Goal: Information Seeking & Learning: Learn about a topic

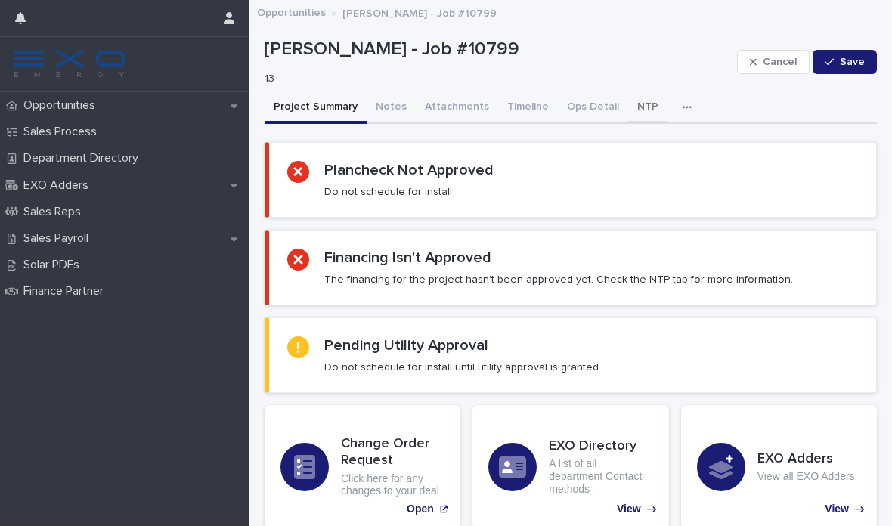
click at [628, 107] on button "NTP" at bounding box center [647, 108] width 39 height 32
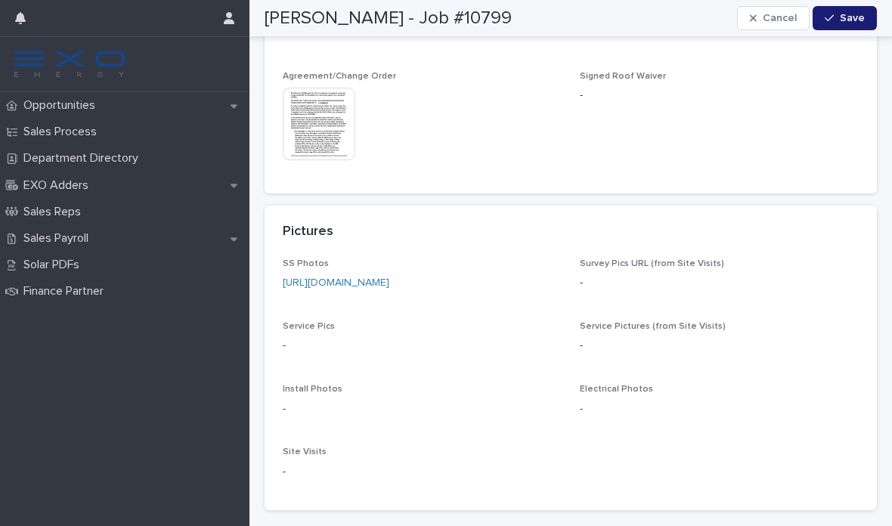
scroll to position [1171, 0]
click at [389, 280] on link "https://drive.google.com/drive/folders/1BzIKmstjLs73Eud4ttO4vb2J7q6KBRfG?usp=sh…" at bounding box center [336, 285] width 107 height 11
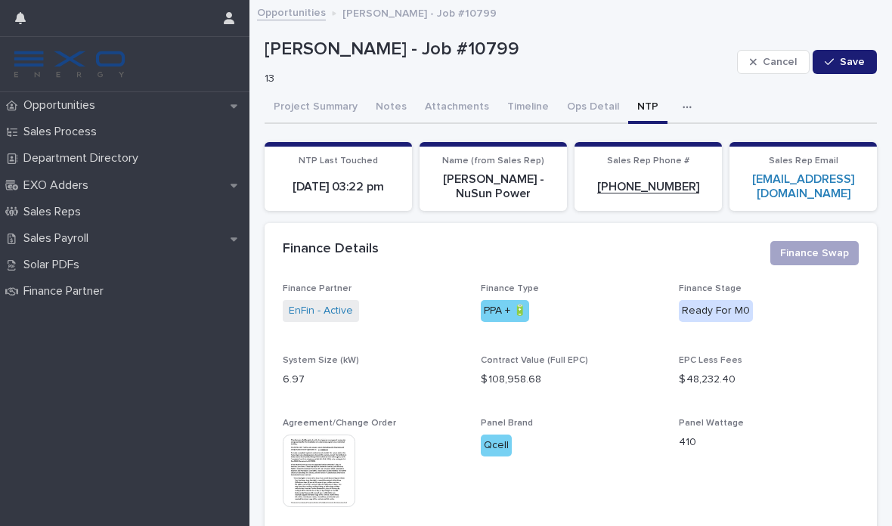
scroll to position [0, 0]
click at [577, 104] on button "Ops Detail" at bounding box center [593, 108] width 70 height 32
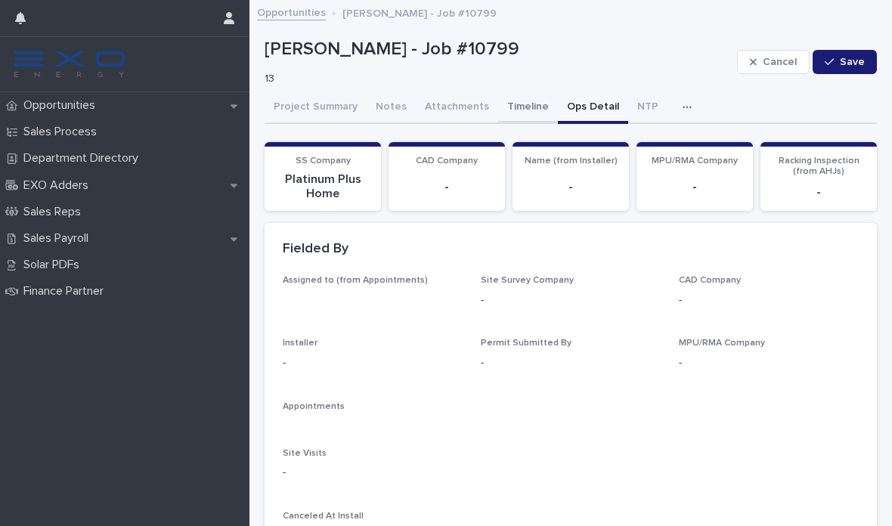
click at [516, 107] on button "Timeline" at bounding box center [528, 108] width 60 height 32
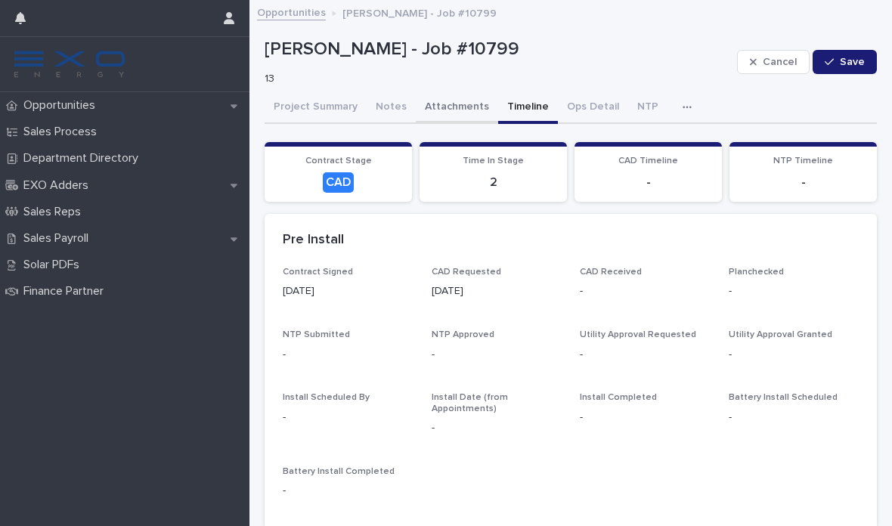
click at [442, 99] on button "Attachments" at bounding box center [457, 108] width 82 height 32
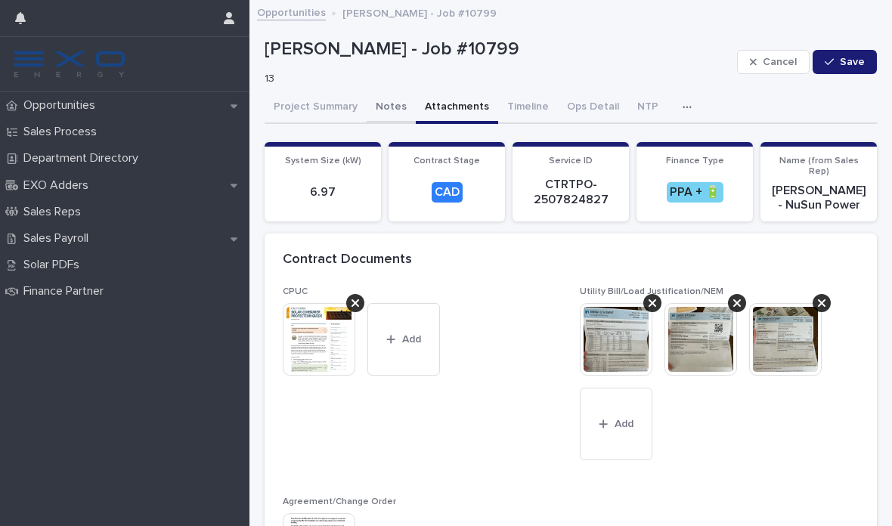
click at [387, 100] on button "Notes" at bounding box center [391, 108] width 49 height 32
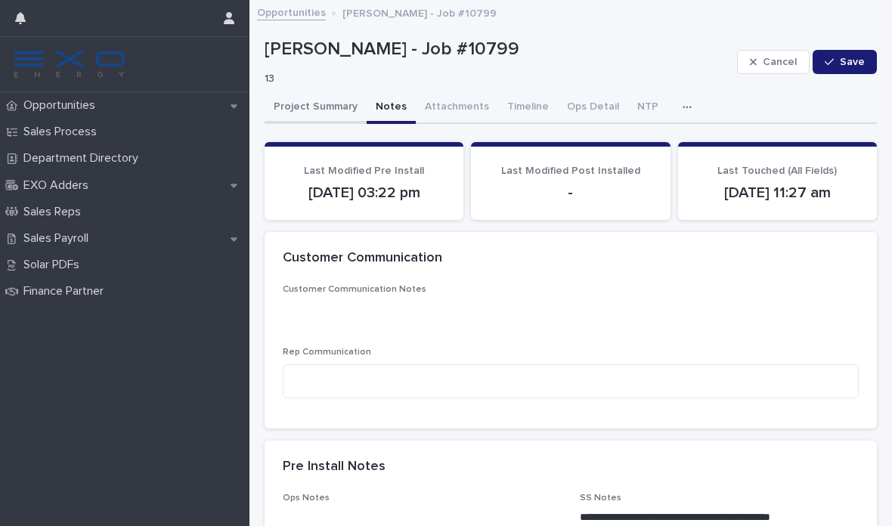
click at [306, 107] on button "Project Summary" at bounding box center [316, 108] width 102 height 32
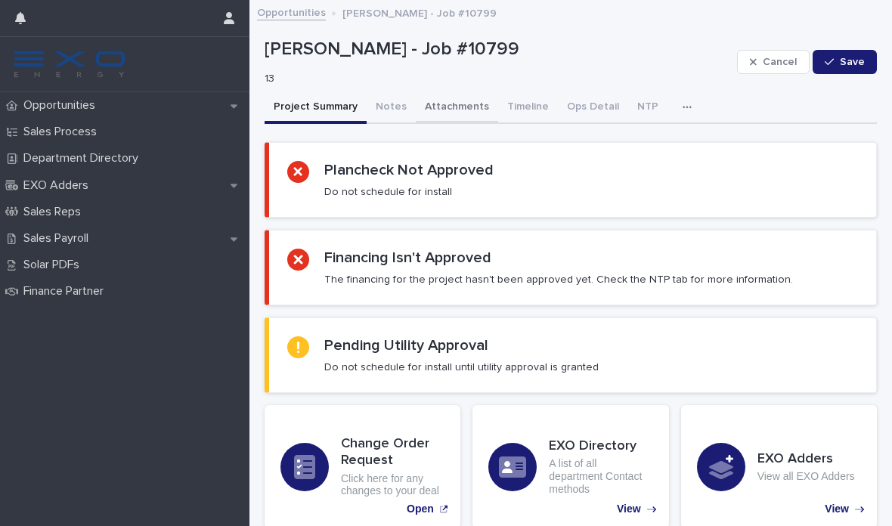
click at [450, 108] on button "Attachments" at bounding box center [457, 108] width 82 height 32
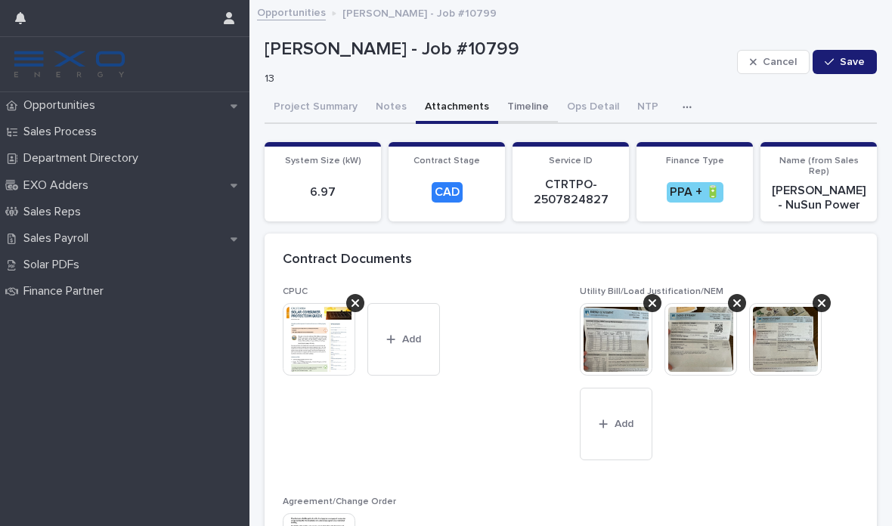
click at [504, 104] on button "Timeline" at bounding box center [528, 108] width 60 height 32
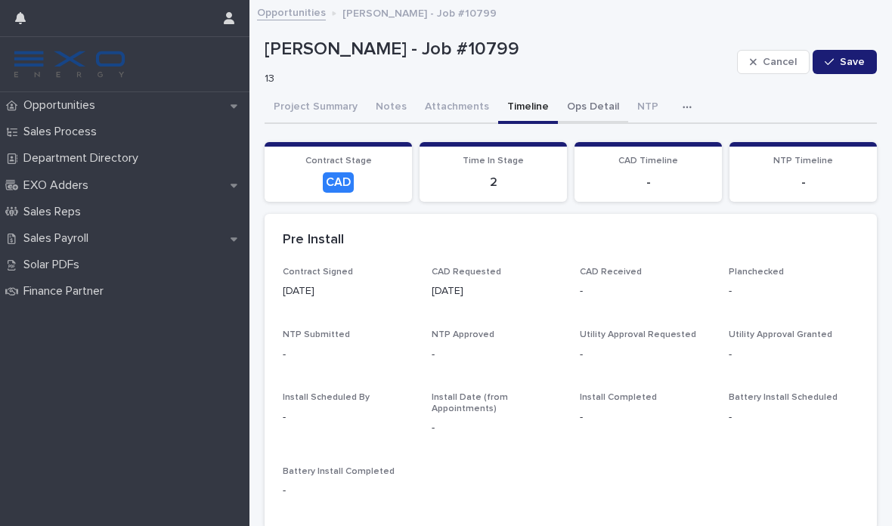
click at [594, 104] on button "Ops Detail" at bounding box center [593, 108] width 70 height 32
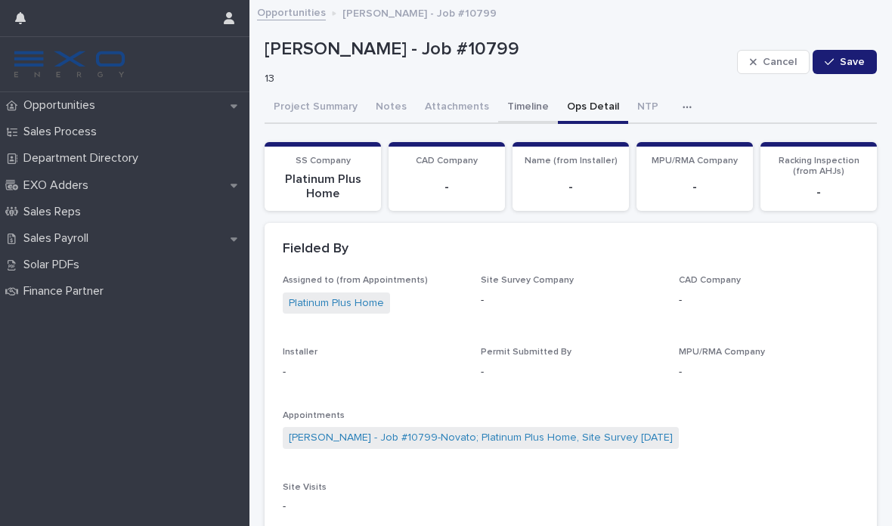
click at [510, 107] on button "Timeline" at bounding box center [528, 108] width 60 height 32
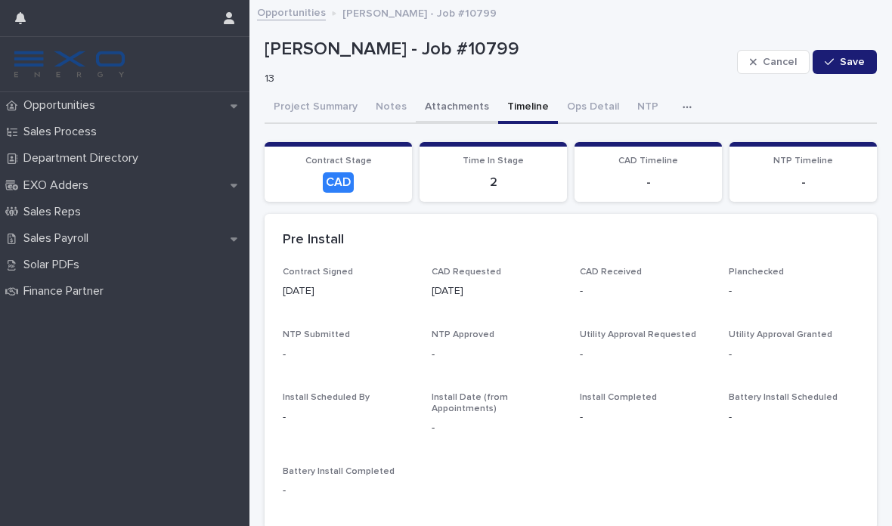
click at [458, 115] on button "Attachments" at bounding box center [457, 108] width 82 height 32
